Goal: Check status: Check status

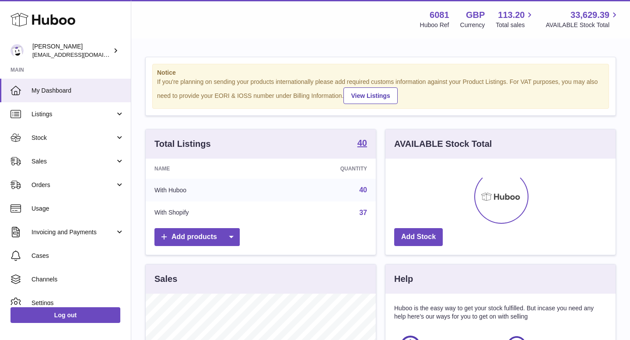
scroll to position [137, 230]
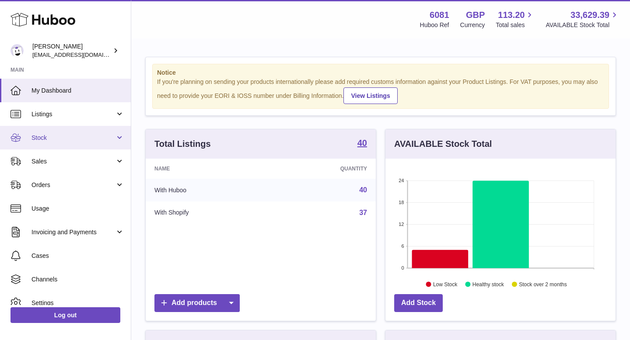
click at [75, 143] on link "Stock" at bounding box center [65, 138] width 131 height 24
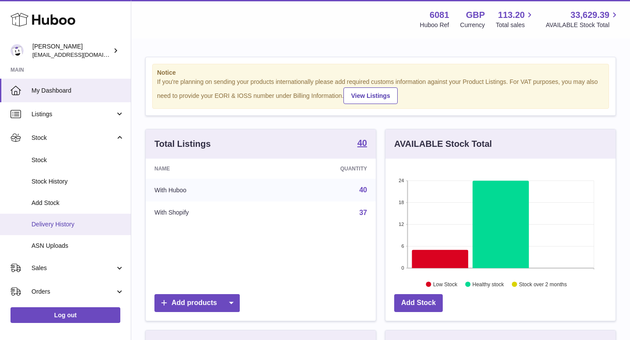
click at [62, 221] on span "Delivery History" at bounding box center [78, 225] width 93 height 8
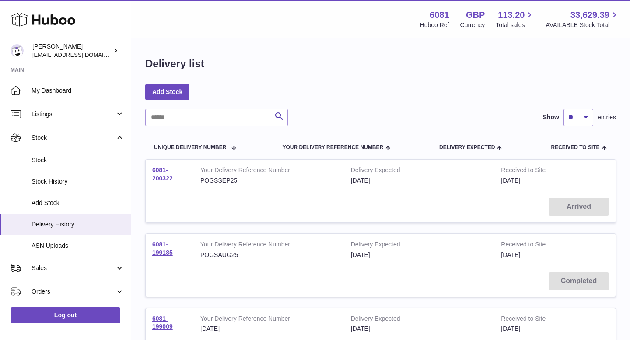
click at [161, 172] on link "6081-200322" at bounding box center [162, 174] width 21 height 15
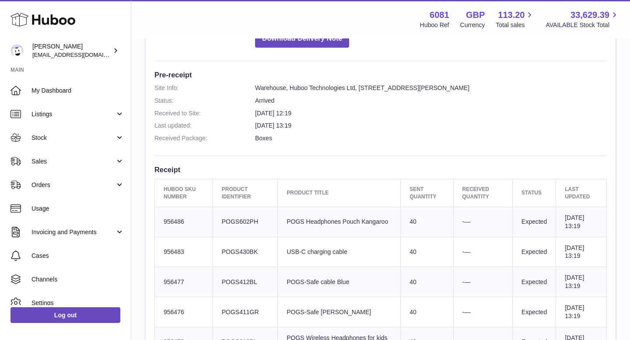
scroll to position [202, 0]
